Goal: Information Seeking & Learning: Understand process/instructions

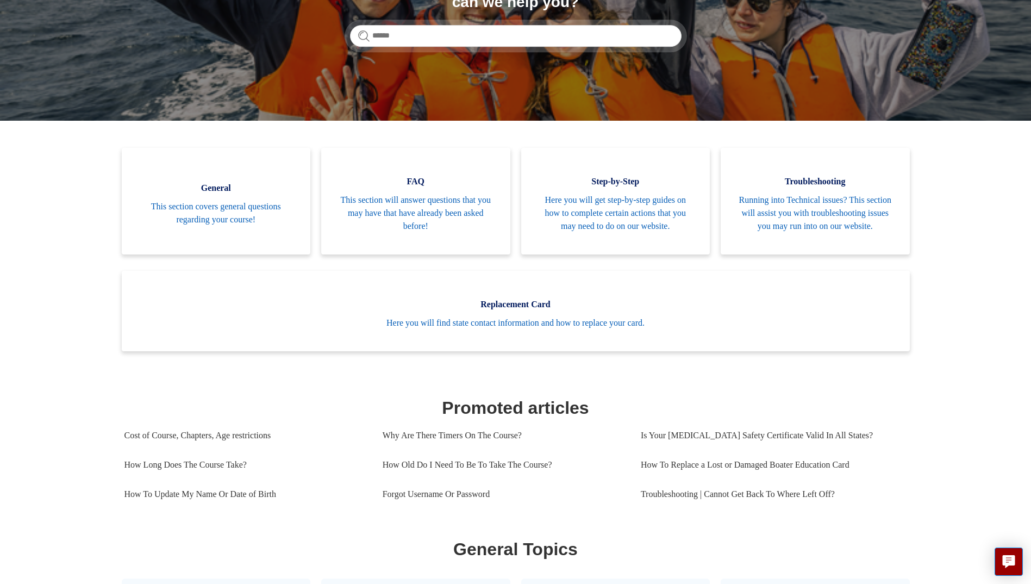
scroll to position [54, 0]
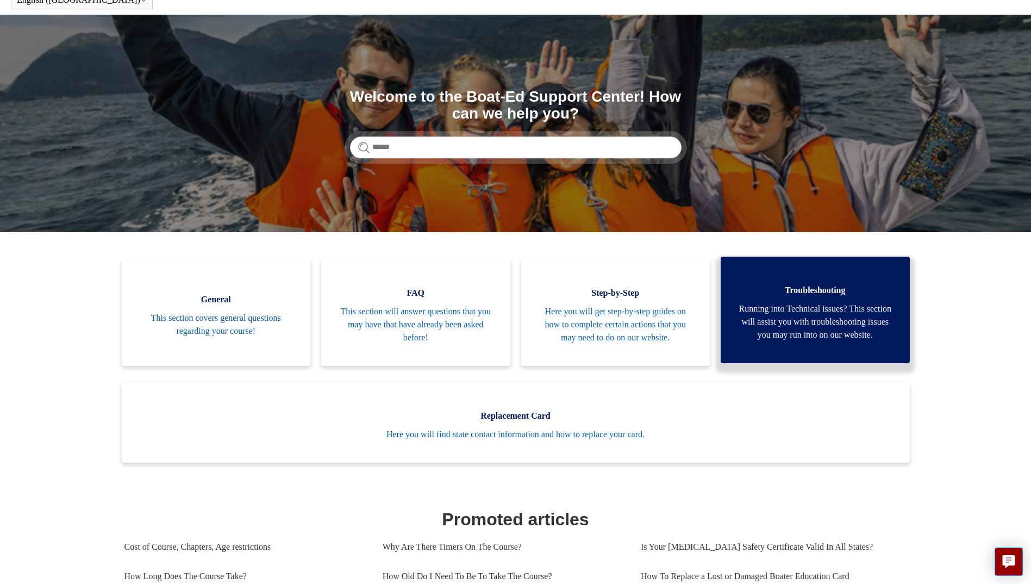
click at [784, 315] on span "Running into Technical issues? This section will assist you with troubleshootin…" at bounding box center [815, 321] width 157 height 39
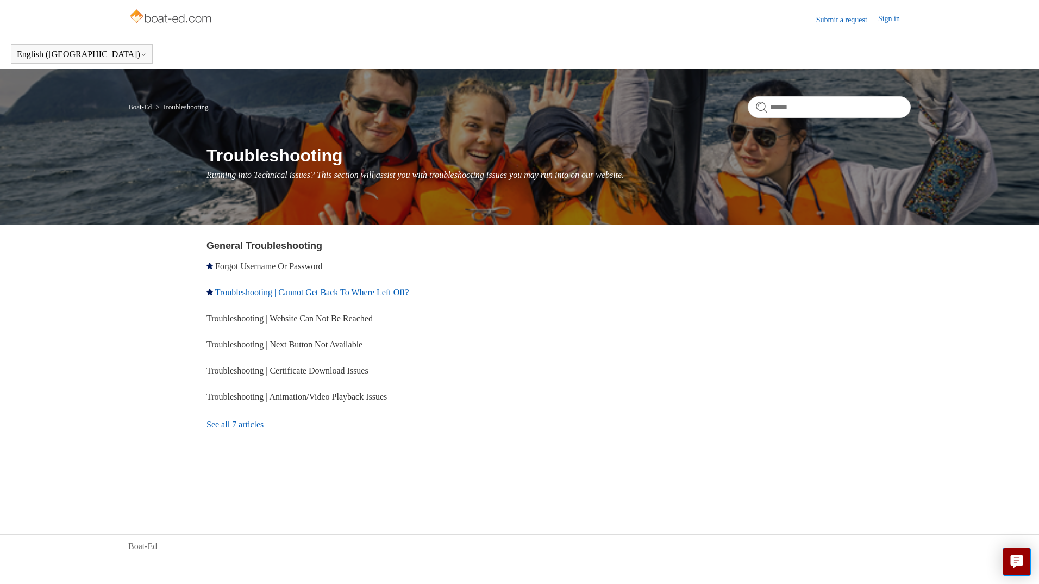
click at [317, 291] on link "Troubleshooting | Cannot Get Back To Where Left Off?" at bounding box center [312, 292] width 194 height 9
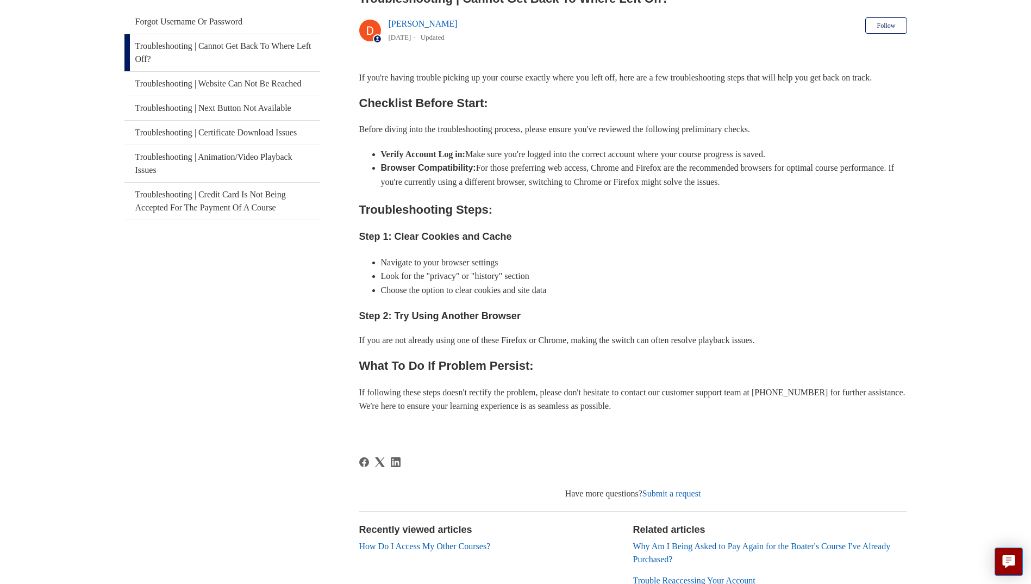
scroll to position [241, 0]
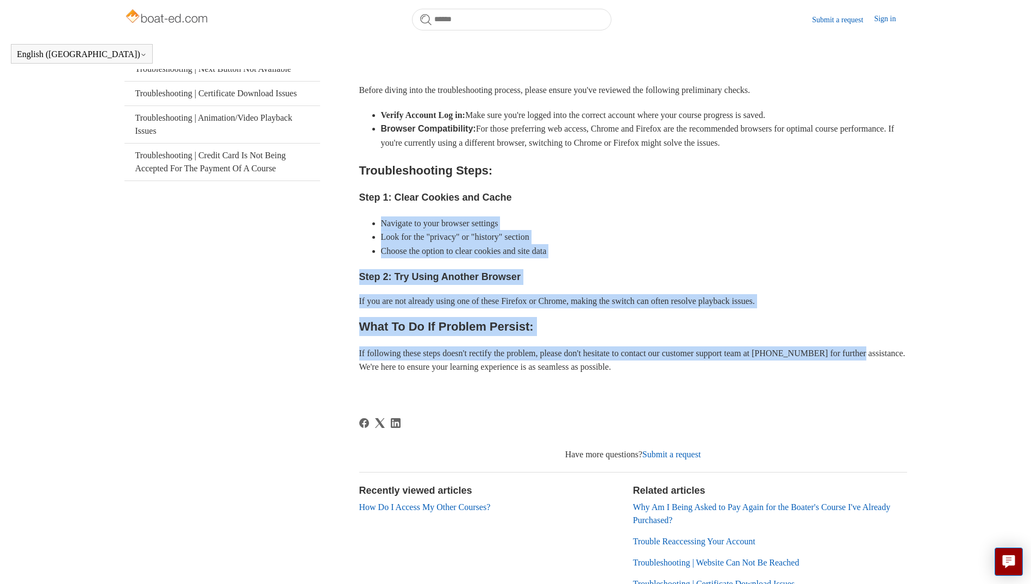
drag, startPoint x: 454, startPoint y: 235, endPoint x: 928, endPoint y: 363, distance: 491.2
click at [928, 363] on main "Boat-Ed Troubleshooting General Troubleshooting General Troubleshooting Trouble…" at bounding box center [515, 213] width 1031 height 833
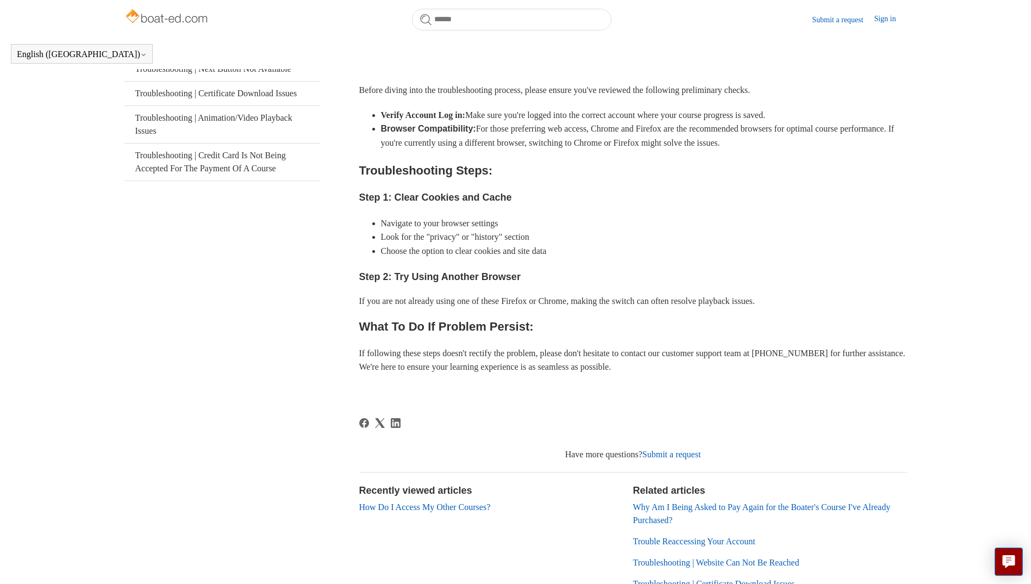
click at [521, 397] on p at bounding box center [633, 390] width 548 height 14
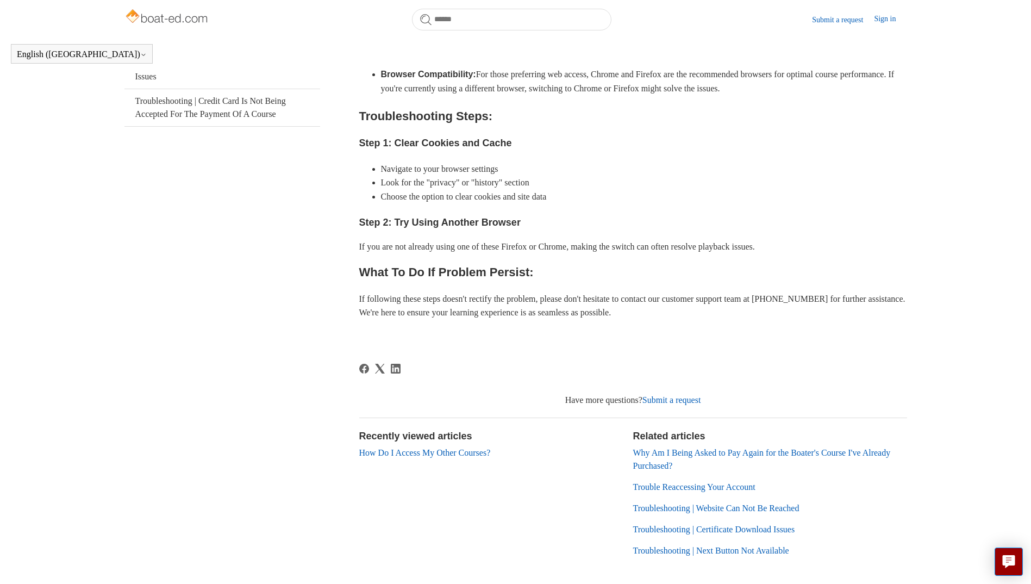
click at [663, 470] on link "Why Am I Being Asked to Pay Again for the Boater's Course I've Already Purchase…" at bounding box center [762, 459] width 258 height 22
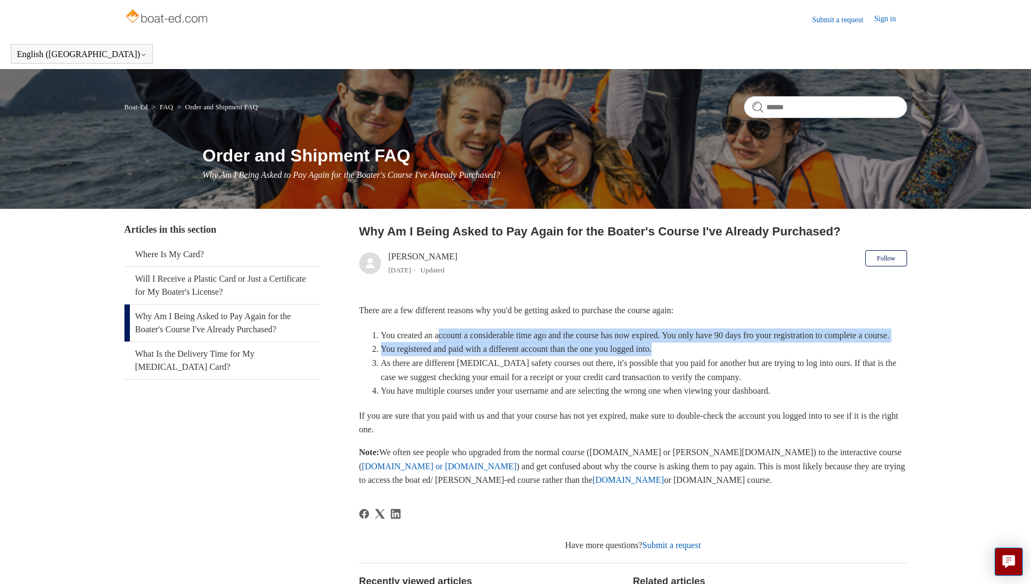
drag, startPoint x: 444, startPoint y: 334, endPoint x: 936, endPoint y: 360, distance: 493.1
click at [936, 360] on main "Boat-Ed FAQ Order and Shipment FAQ Order and Shipment FAQ Why Am I Being Asked …" at bounding box center [515, 388] width 1031 height 639
drag, startPoint x: 936, startPoint y: 360, endPoint x: 461, endPoint y: 365, distance: 475.1
click at [494, 356] on li "You registered and paid with a different account than the one you logged into." at bounding box center [644, 349] width 526 height 14
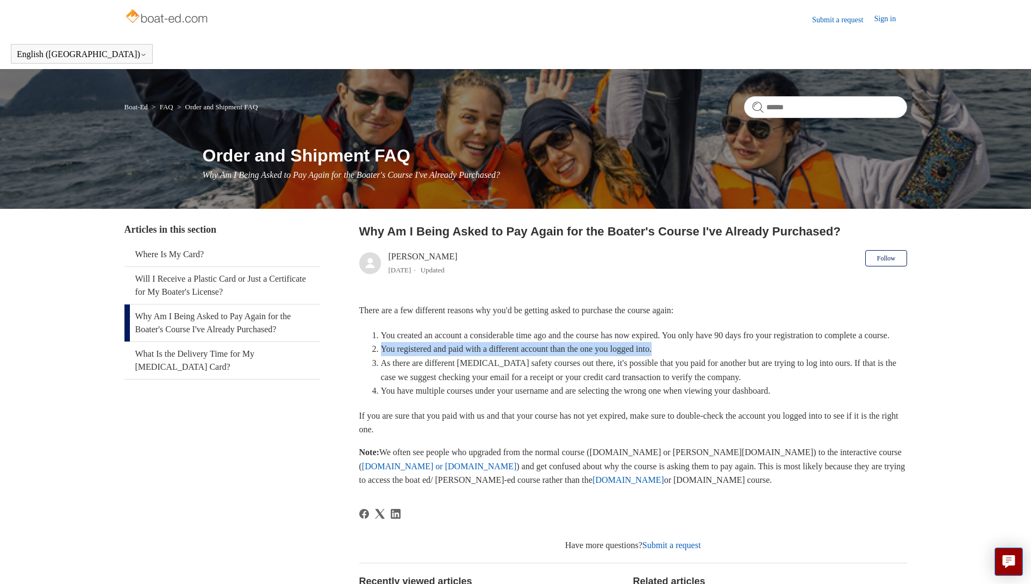
drag, startPoint x: 382, startPoint y: 360, endPoint x: 685, endPoint y: 358, distance: 303.3
click at [685, 356] on li "You registered and paid with a different account than the one you logged into." at bounding box center [644, 349] width 526 height 14
click at [592, 484] on link "[DOMAIN_NAME]" at bounding box center [628, 479] width 72 height 9
click at [471, 430] on p "If you are sure that you paid with us and that your course has not yet expired,…" at bounding box center [633, 423] width 548 height 28
click at [173, 323] on link "Why Am I Being Asked to Pay Again for the Boater's Course I've Already Purchase…" at bounding box center [222, 322] width 196 height 37
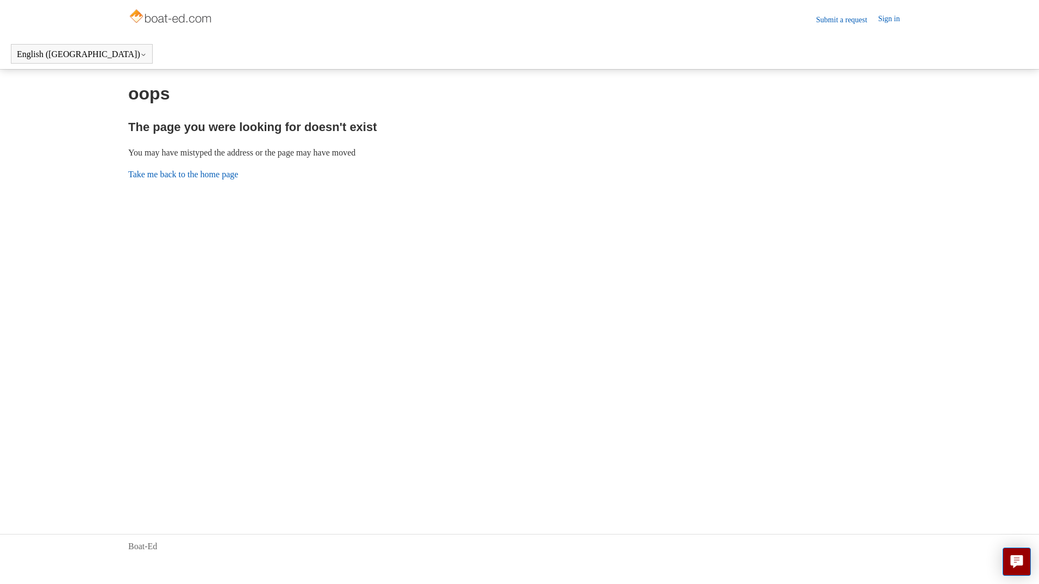
click at [891, 16] on link "Sign in" at bounding box center [894, 19] width 33 height 13
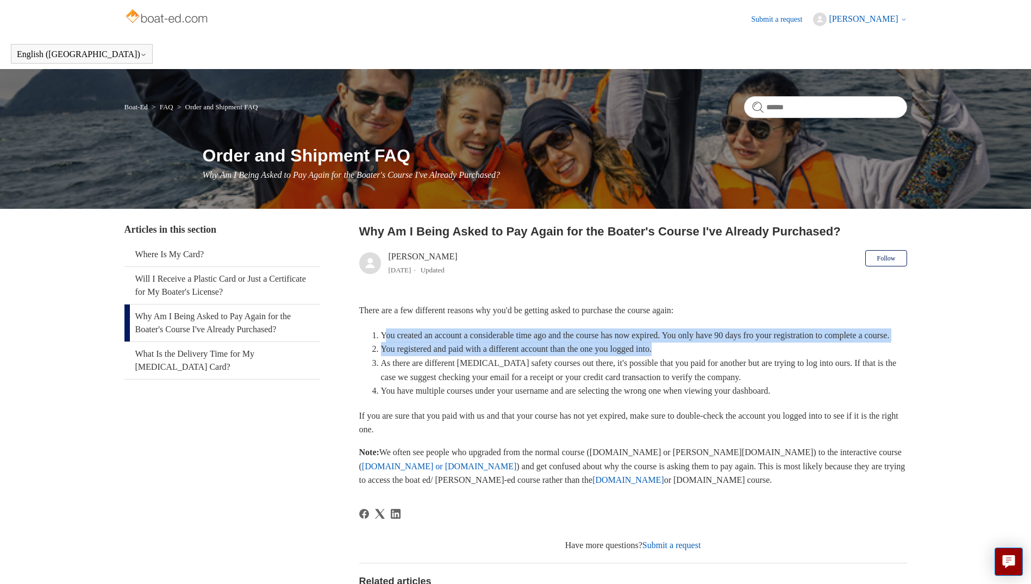
drag, startPoint x: 393, startPoint y: 334, endPoint x: 760, endPoint y: 358, distance: 368.2
click at [760, 358] on ol "You created an account a considerable time ago and the course has now expired. …" at bounding box center [638, 363] width 537 height 70
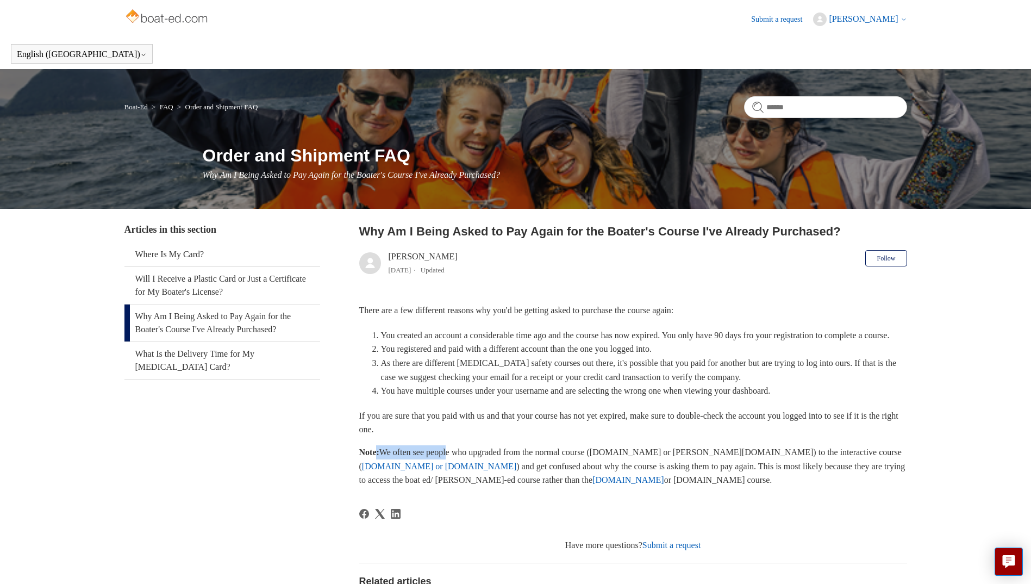
drag, startPoint x: 396, startPoint y: 464, endPoint x: 456, endPoint y: 464, distance: 59.8
click at [456, 464] on p "Note: We often see people who upgraded from the normal course ([DOMAIN_NAME] or…" at bounding box center [633, 466] width 548 height 42
drag, startPoint x: 456, startPoint y: 464, endPoint x: 590, endPoint y: 426, distance: 139.5
click at [590, 426] on p "If you are sure that you paid with us and that your course has not yet expired,…" at bounding box center [633, 423] width 548 height 28
drag, startPoint x: 403, startPoint y: 428, endPoint x: 760, endPoint y: 439, distance: 357.8
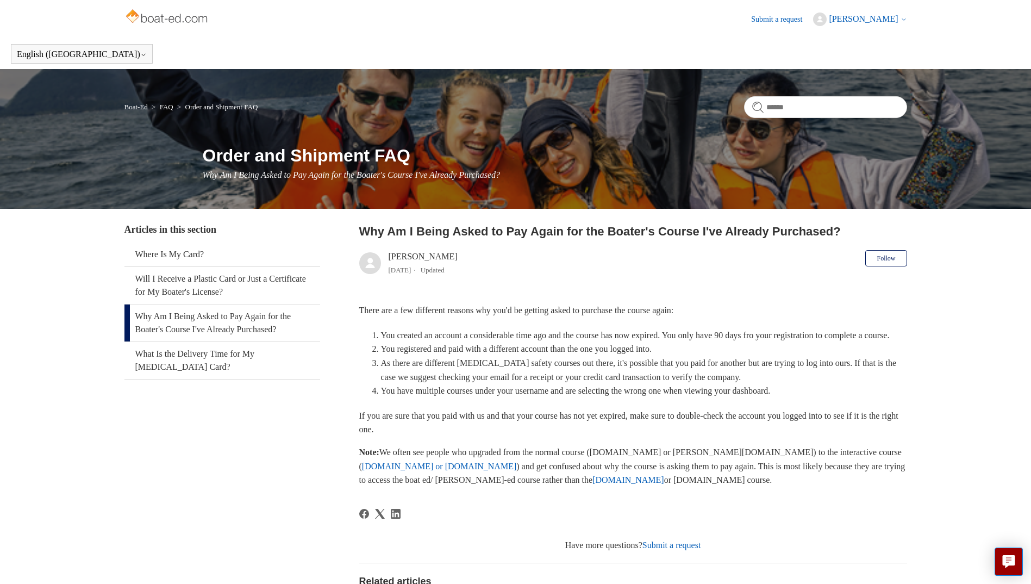
click at [760, 436] on p "If you are sure that you paid with us and that your course has not yet expired,…" at bounding box center [633, 423] width 548 height 28
drag, startPoint x: 760, startPoint y: 439, endPoint x: 490, endPoint y: 426, distance: 270.4
click at [531, 426] on p "If you are sure that you paid with us and that your course has not yet expired,…" at bounding box center [633, 423] width 548 height 28
drag, startPoint x: 379, startPoint y: 428, endPoint x: 919, endPoint y: 438, distance: 539.8
click at [919, 438] on main "Boat-Ed FAQ Order and Shipment FAQ Order and Shipment FAQ Why Am I Being Asked …" at bounding box center [515, 388] width 1031 height 639
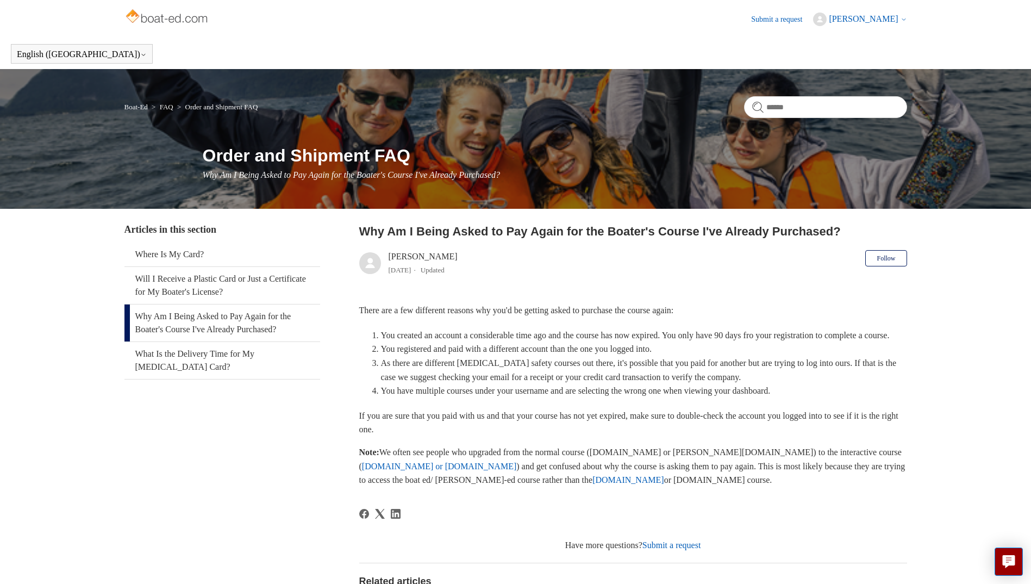
drag, startPoint x: 919, startPoint y: 438, endPoint x: 801, endPoint y: 441, distance: 118.0
click at [801, 436] on p "If you are sure that you paid with us and that your course has not yet expired,…" at bounding box center [633, 423] width 548 height 28
